Goal: Check status: Check status

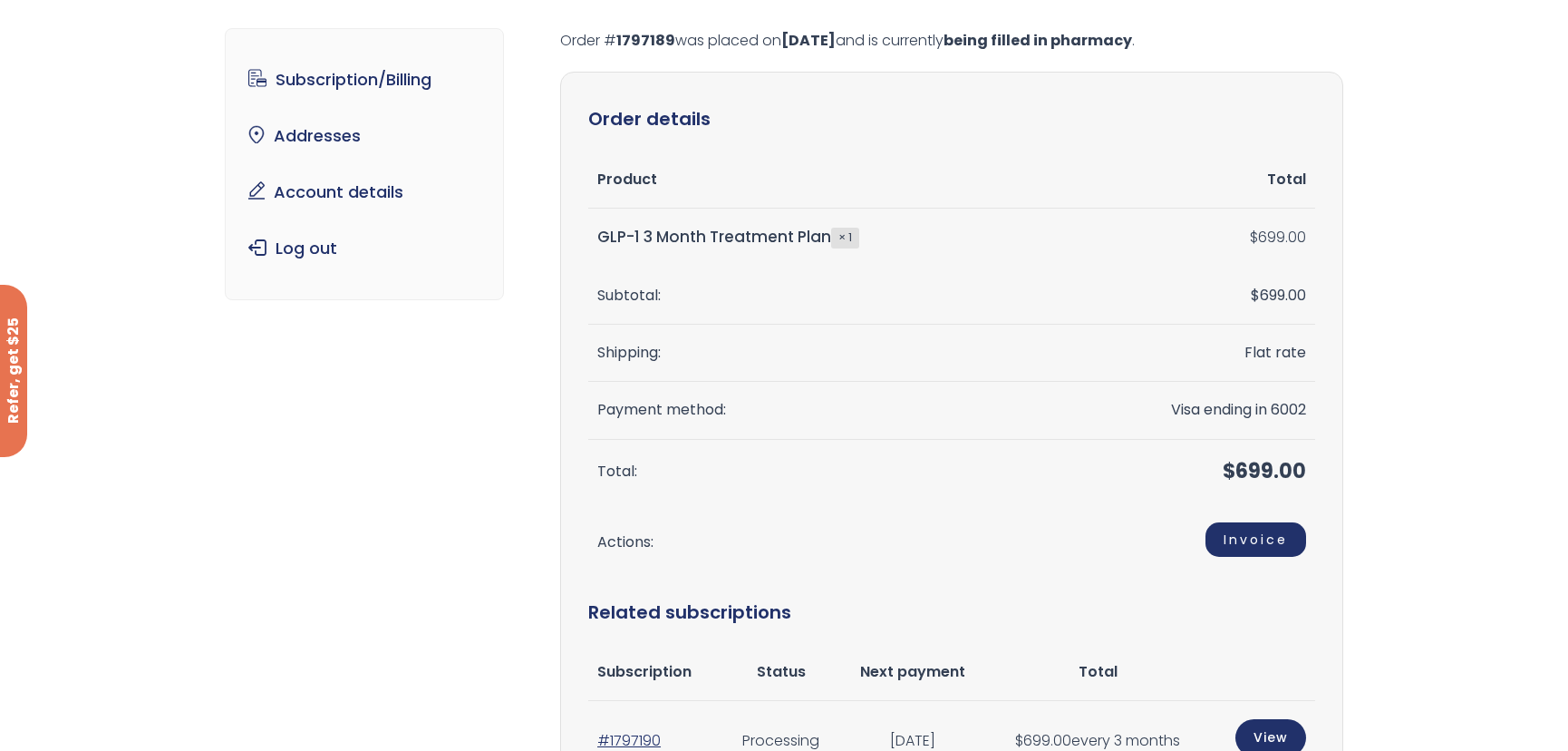
scroll to position [329, 0]
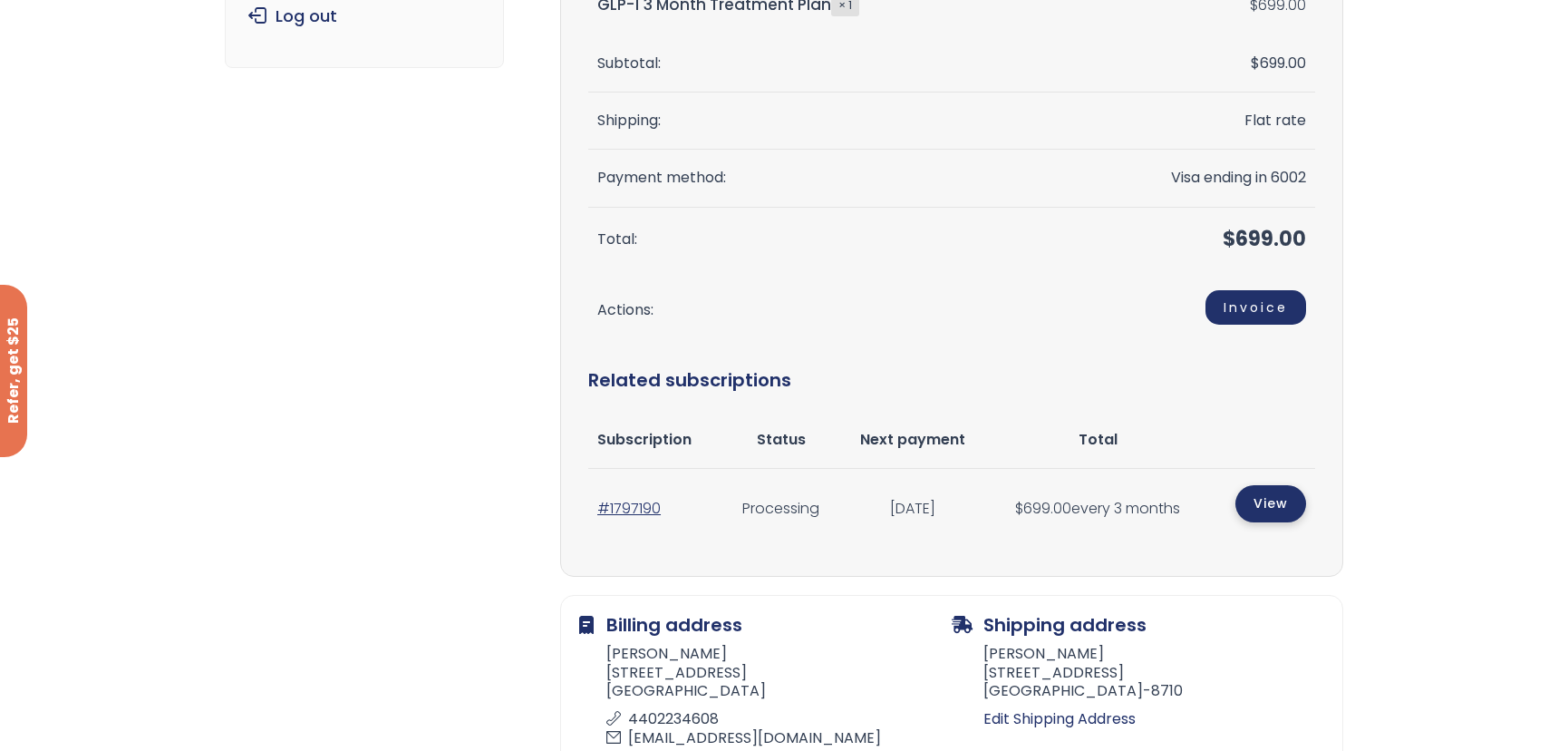
click at [1250, 505] on link "View" at bounding box center [1271, 504] width 71 height 37
click at [1254, 508] on link "View" at bounding box center [1271, 504] width 71 height 37
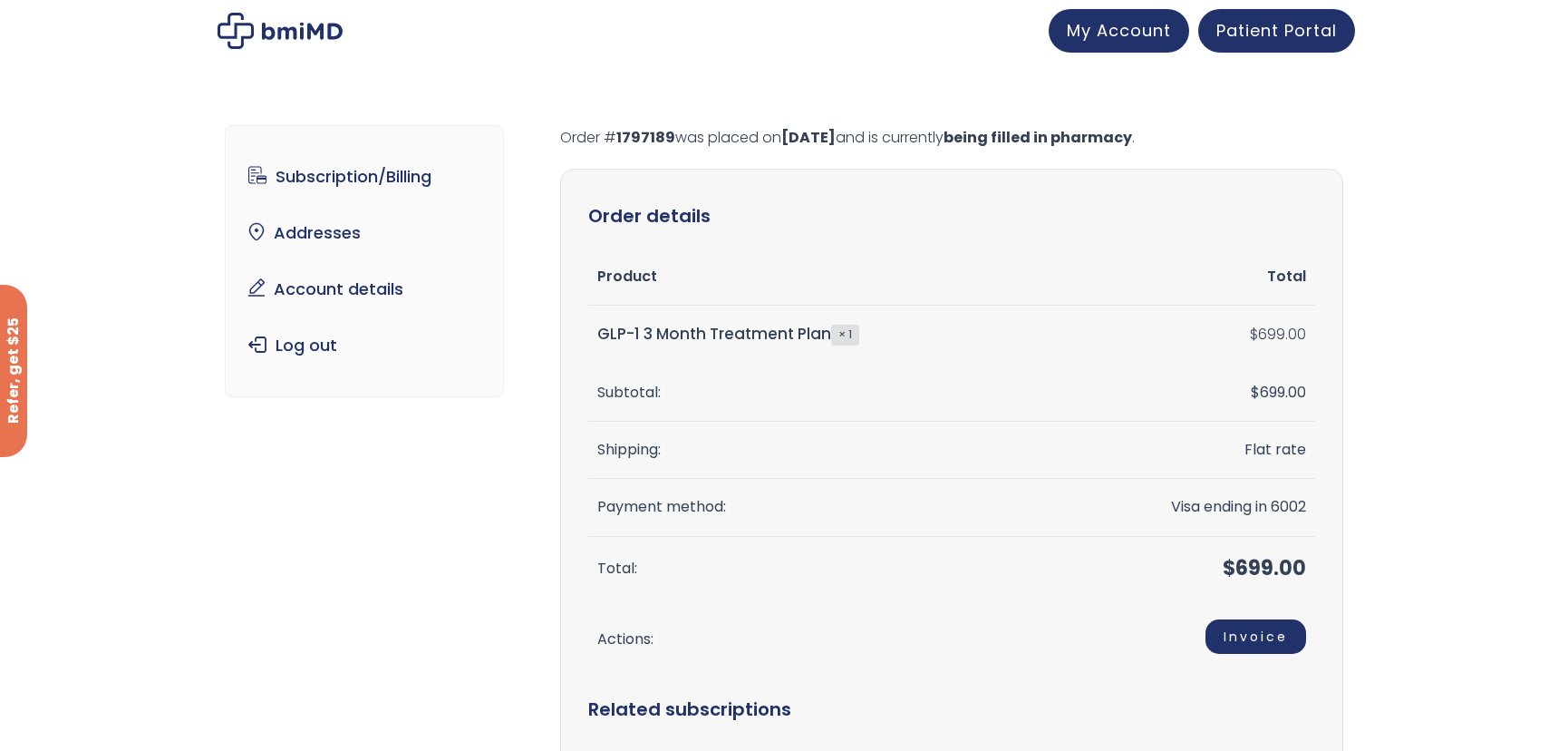
scroll to position [0, 0]
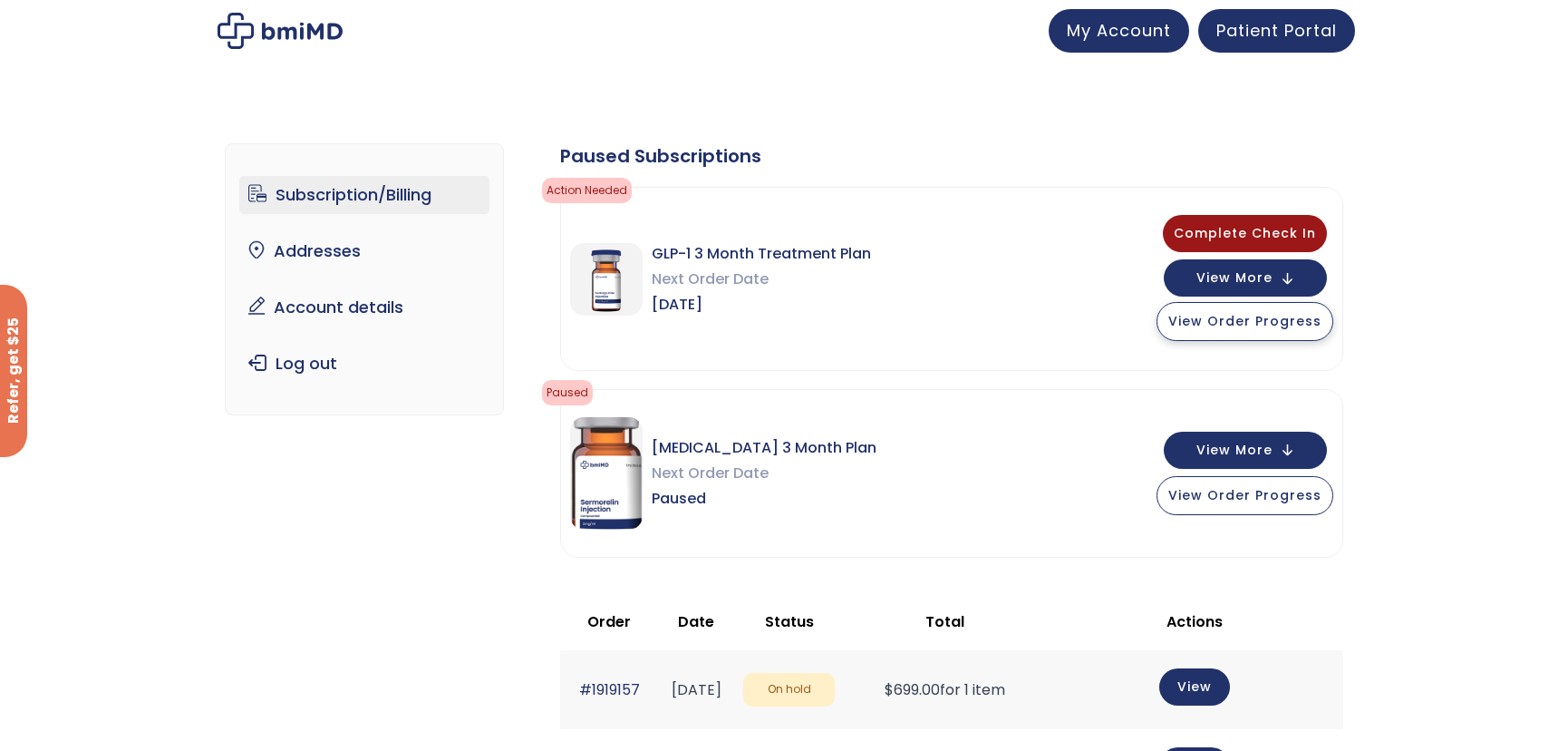
click at [1244, 326] on span "View Order Progress" at bounding box center [1245, 321] width 153 height 18
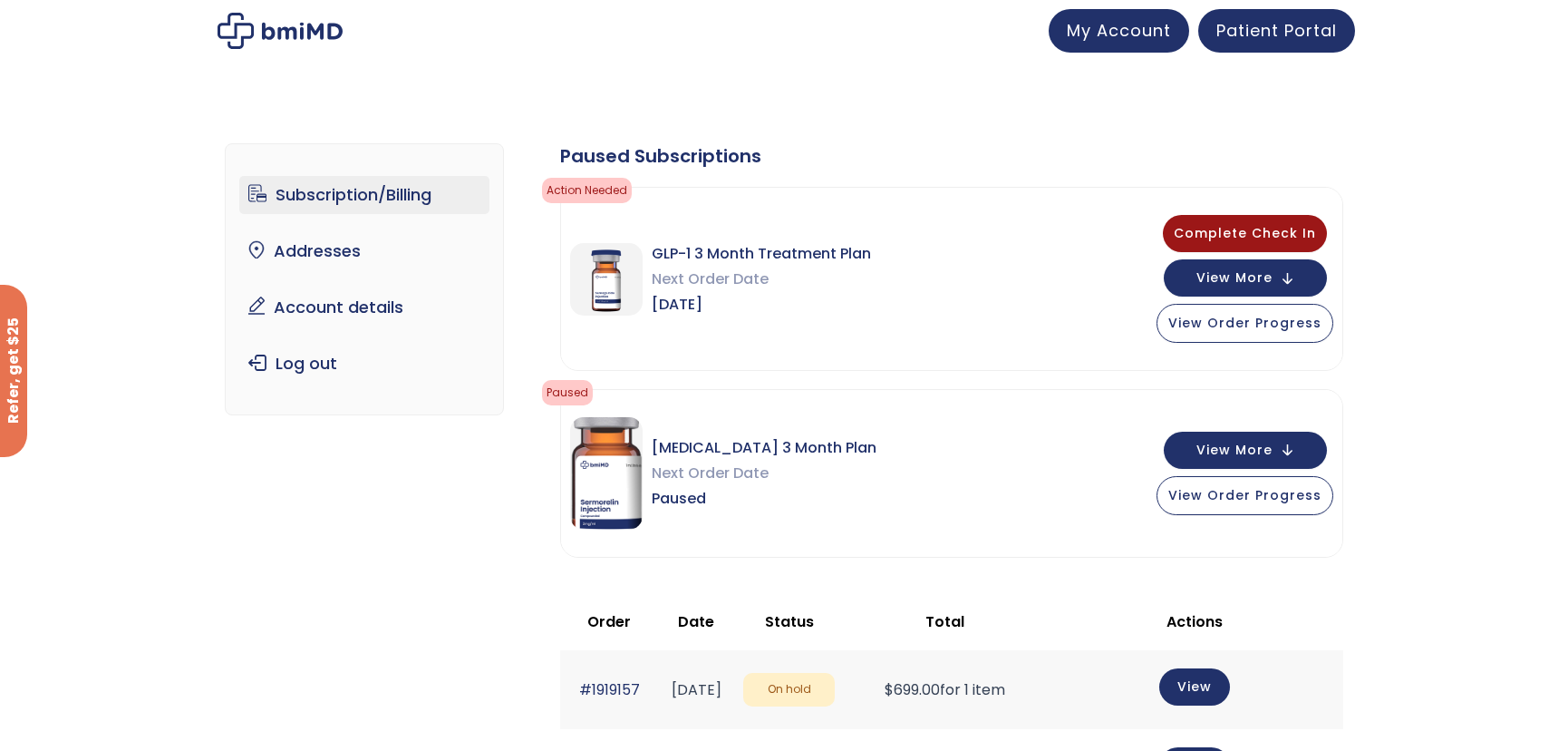
click at [362, 188] on link "Subscription/Billing" at bounding box center [365, 194] width 251 height 38
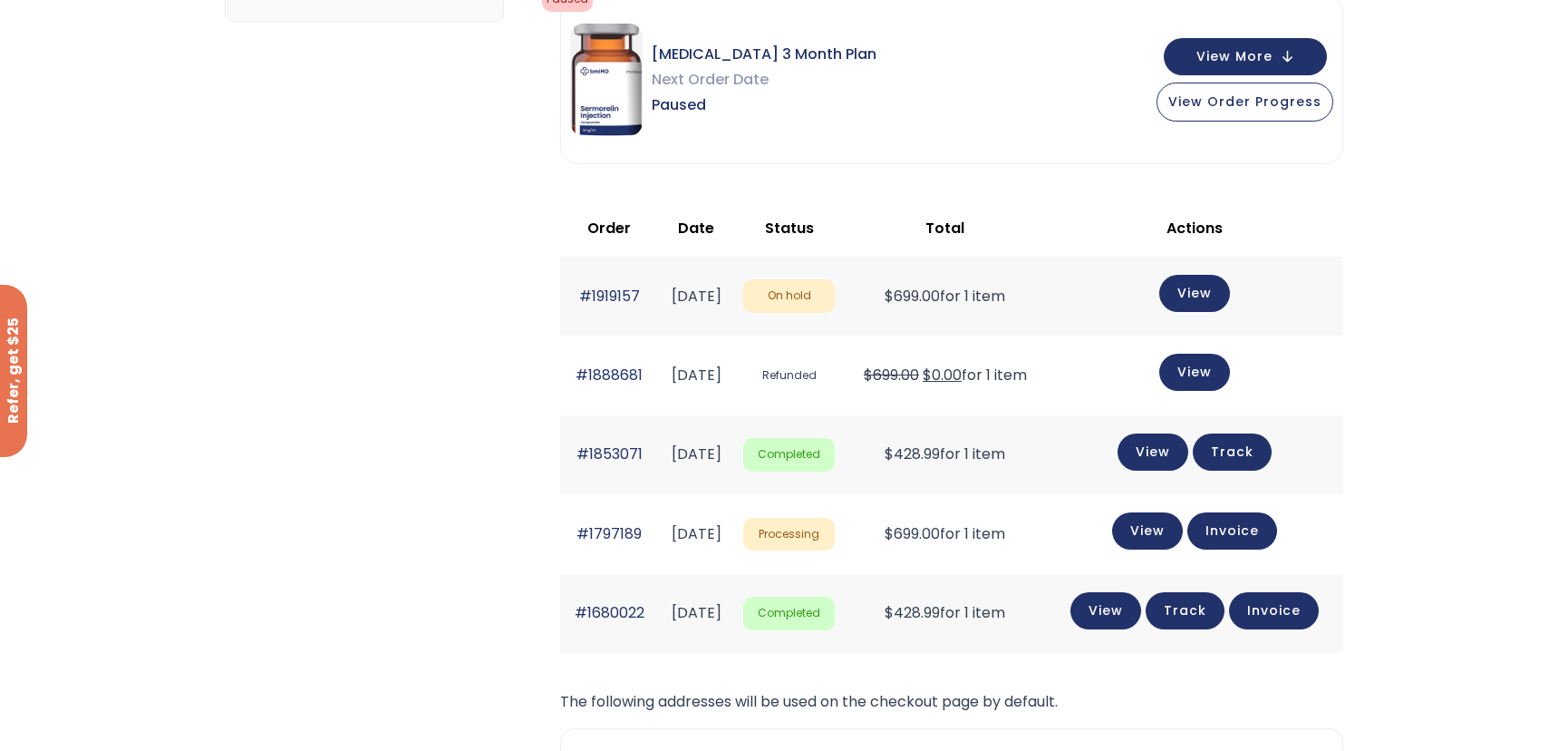
scroll to position [411, 0]
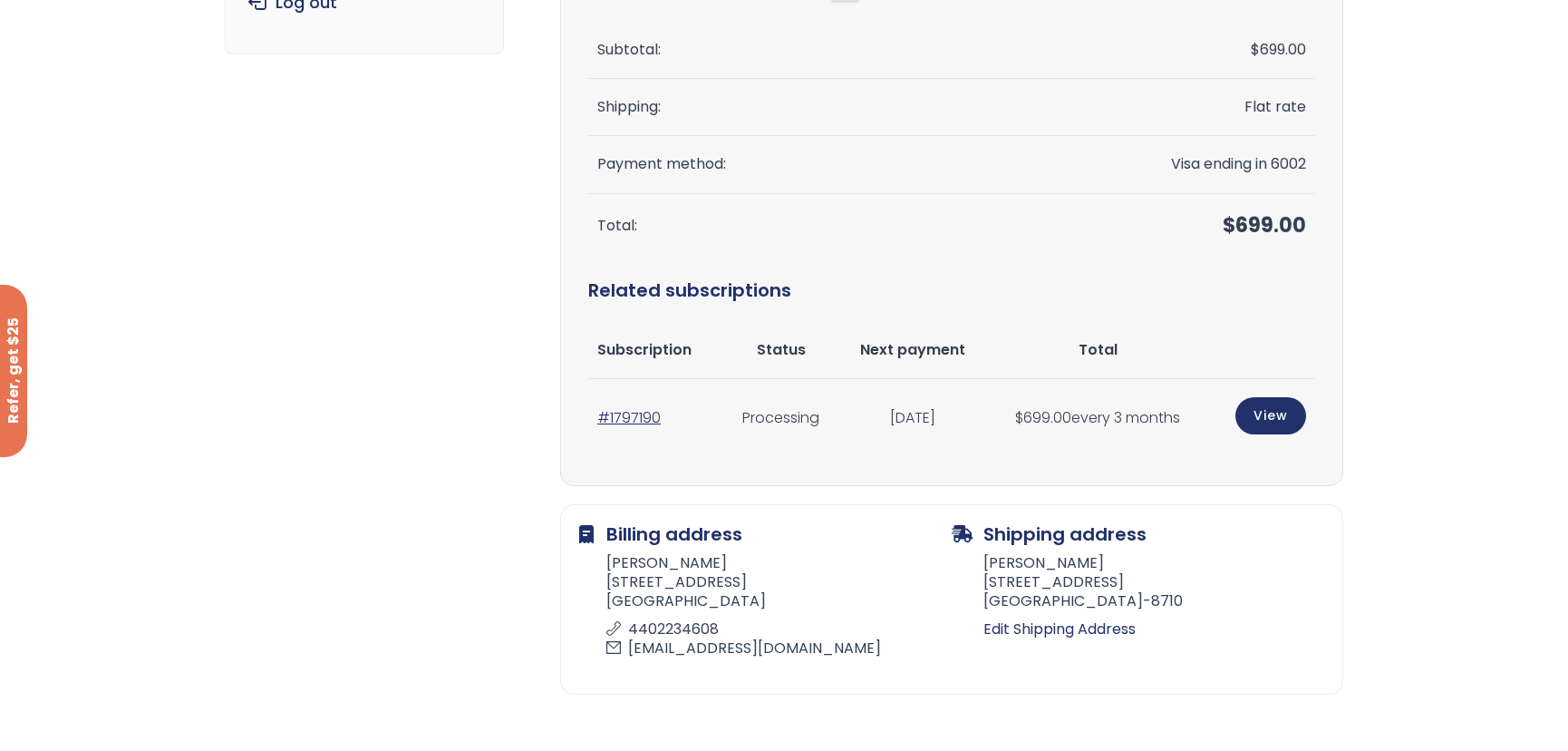
scroll to position [329, 0]
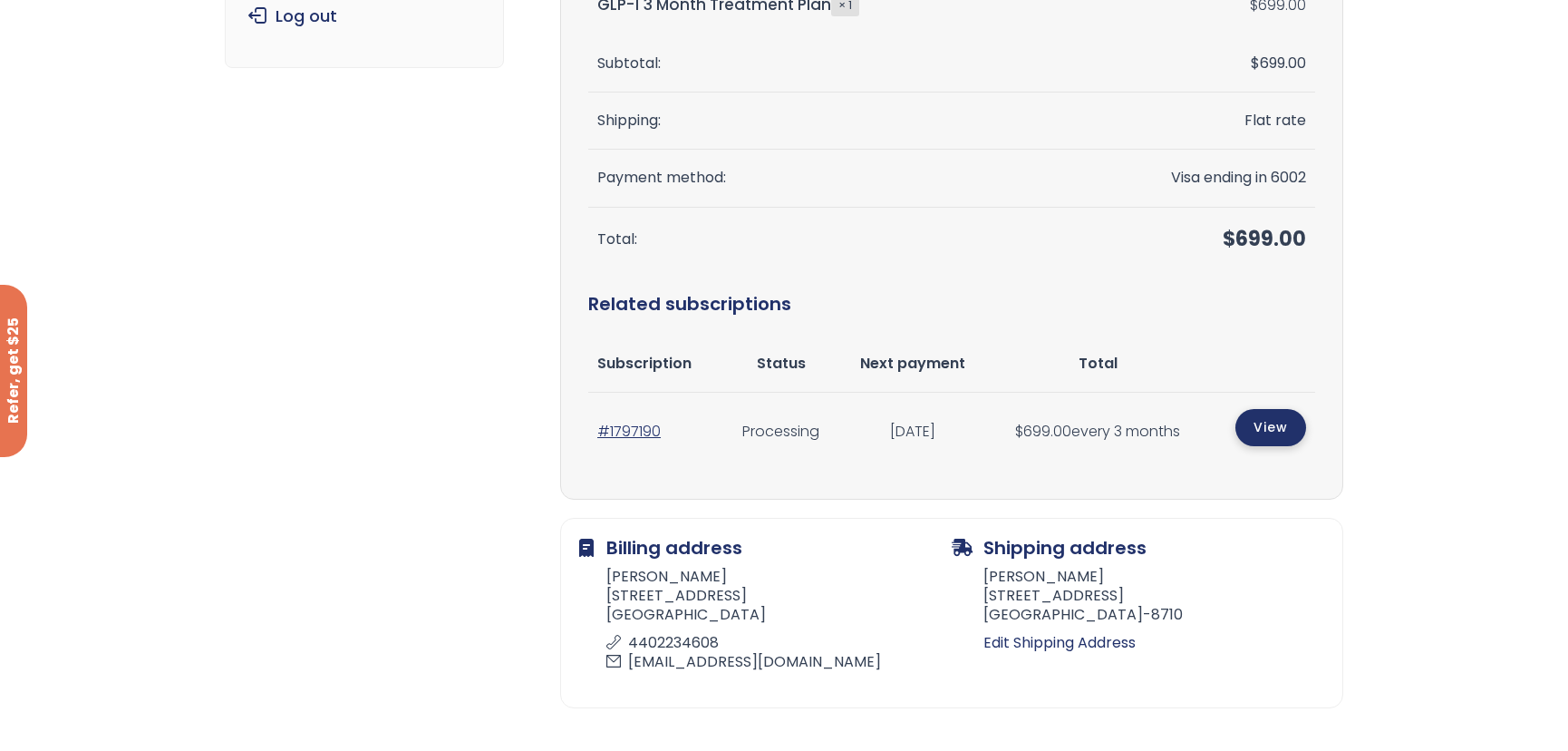
click at [1265, 425] on link "View" at bounding box center [1271, 428] width 71 height 37
click at [1265, 429] on link "View" at bounding box center [1271, 428] width 71 height 37
click at [1269, 425] on link "View" at bounding box center [1271, 428] width 71 height 37
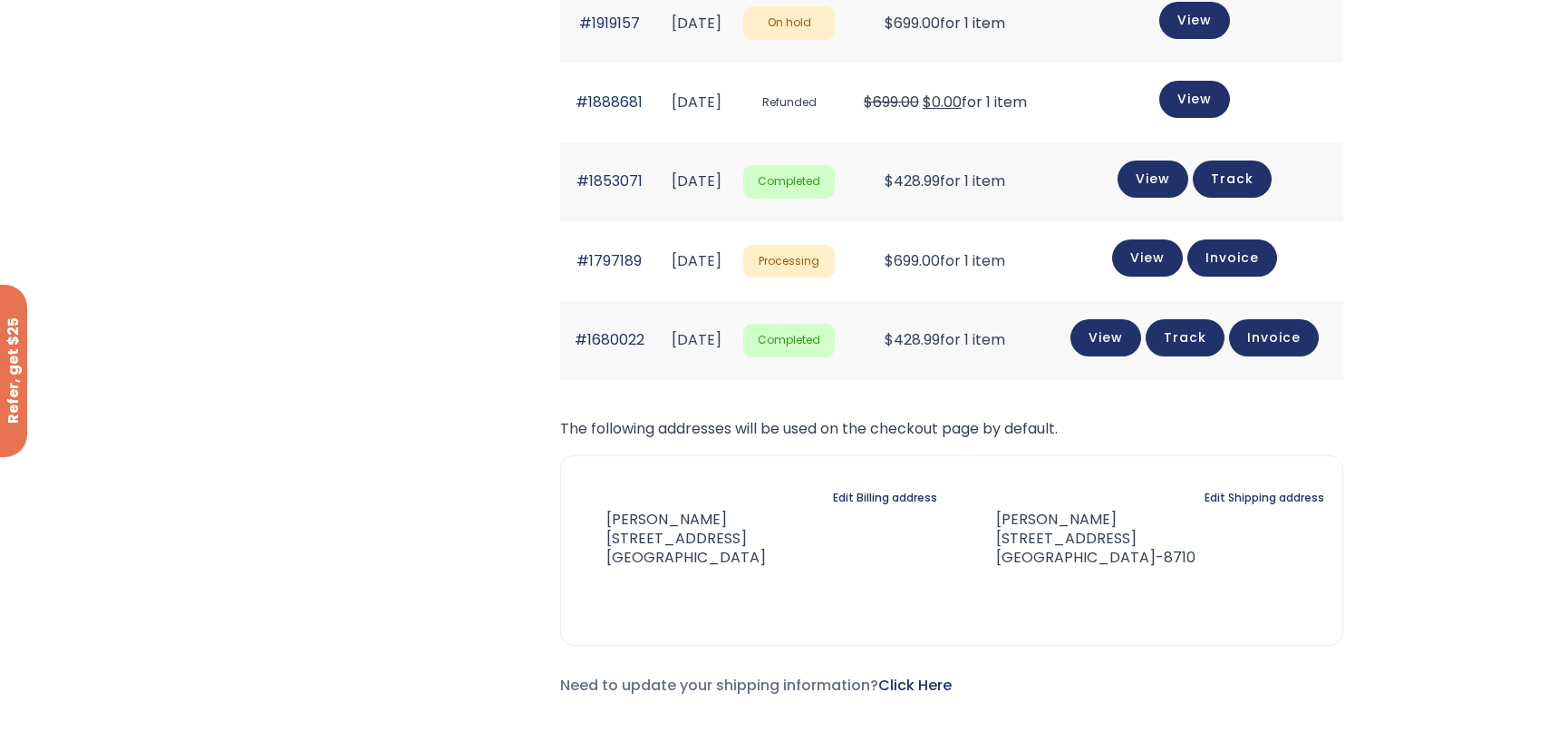
scroll to position [411, 0]
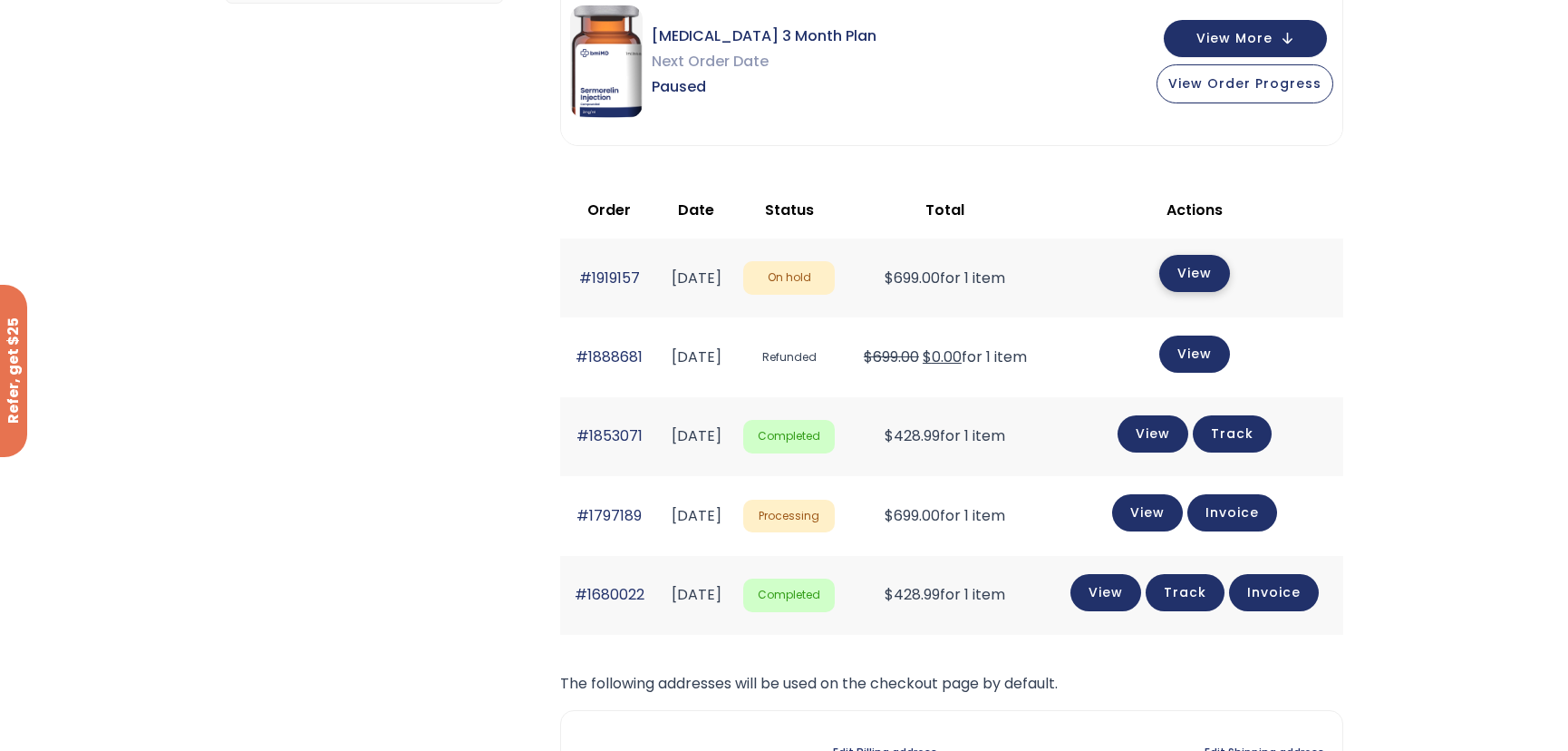
click at [1200, 262] on link "View" at bounding box center [1194, 274] width 71 height 37
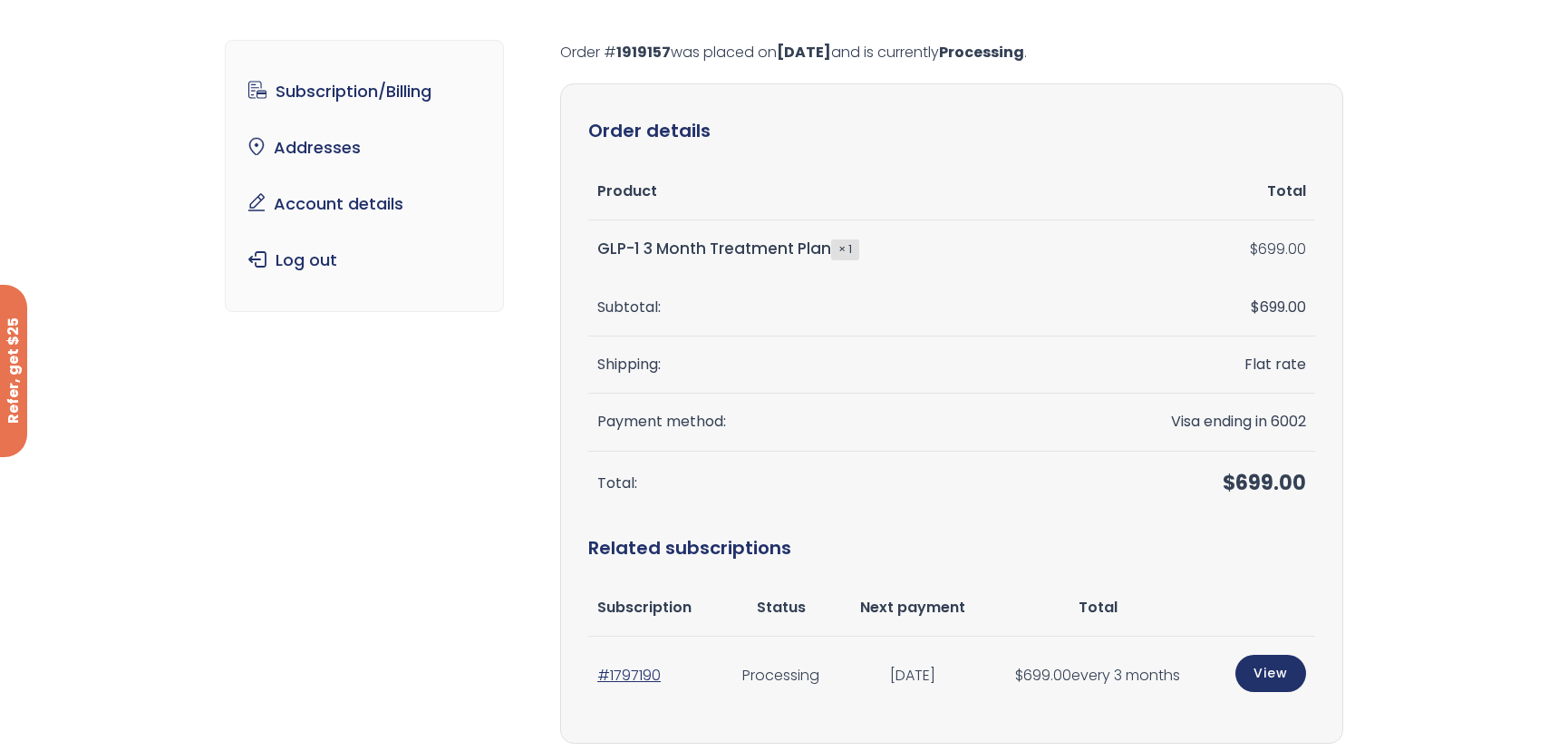
scroll to position [164, 0]
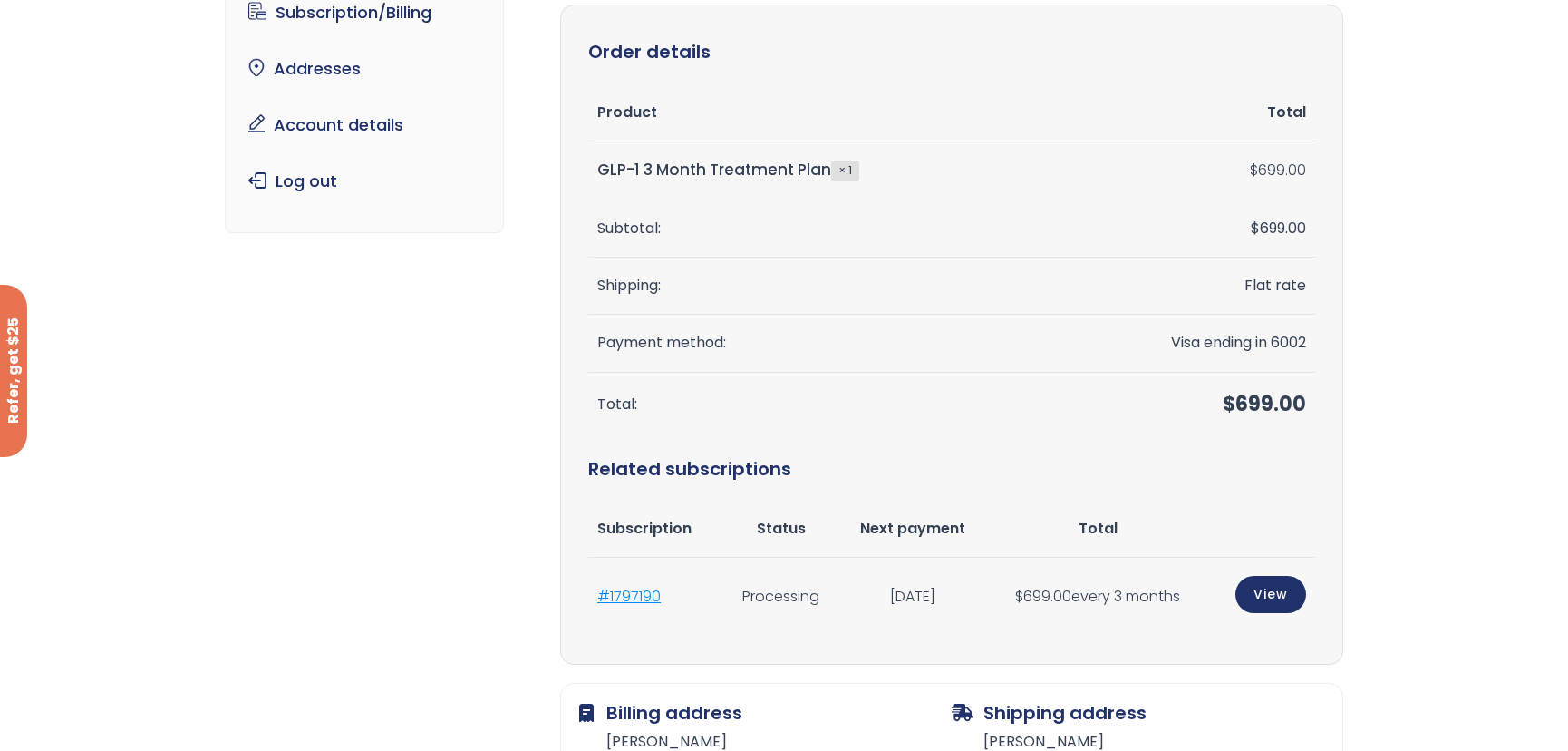
click at [643, 597] on link "#1797190" at bounding box center [629, 596] width 64 height 21
